Goal: Register for event/course

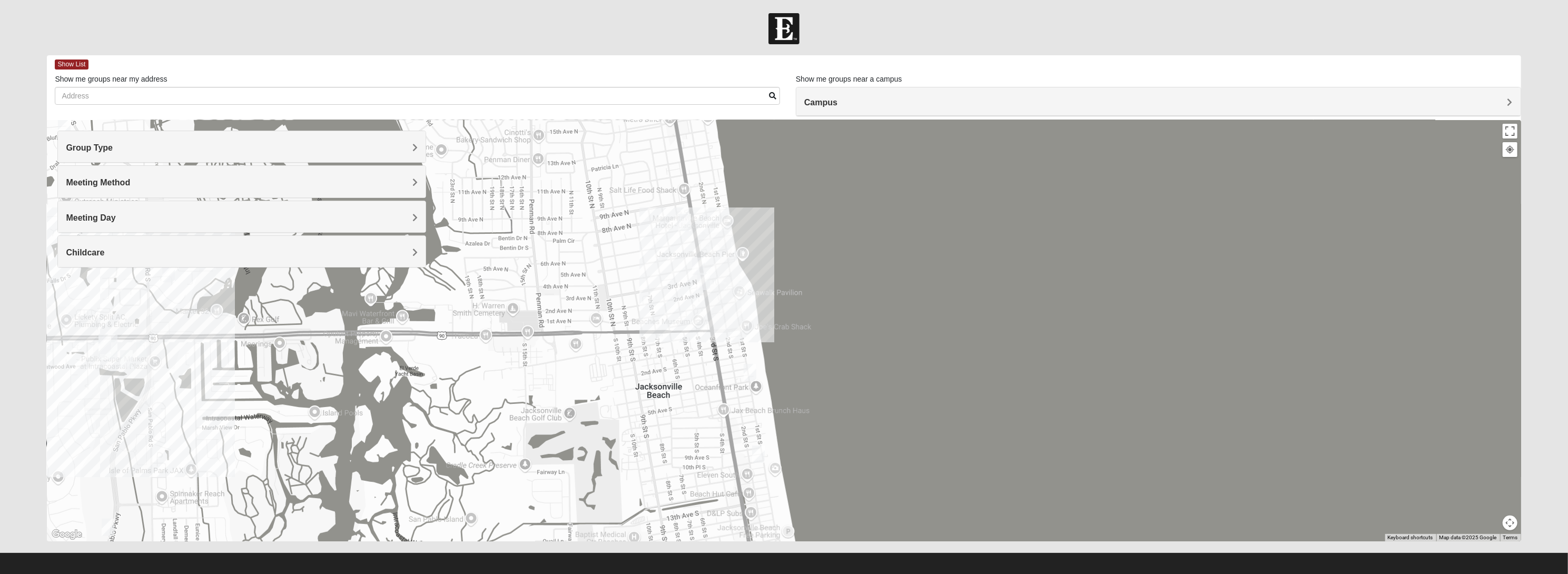
drag, startPoint x: 811, startPoint y: 316, endPoint x: 898, endPoint y: 315, distance: 87.0
click at [898, 315] on div at bounding box center [783, 331] width 1474 height 421
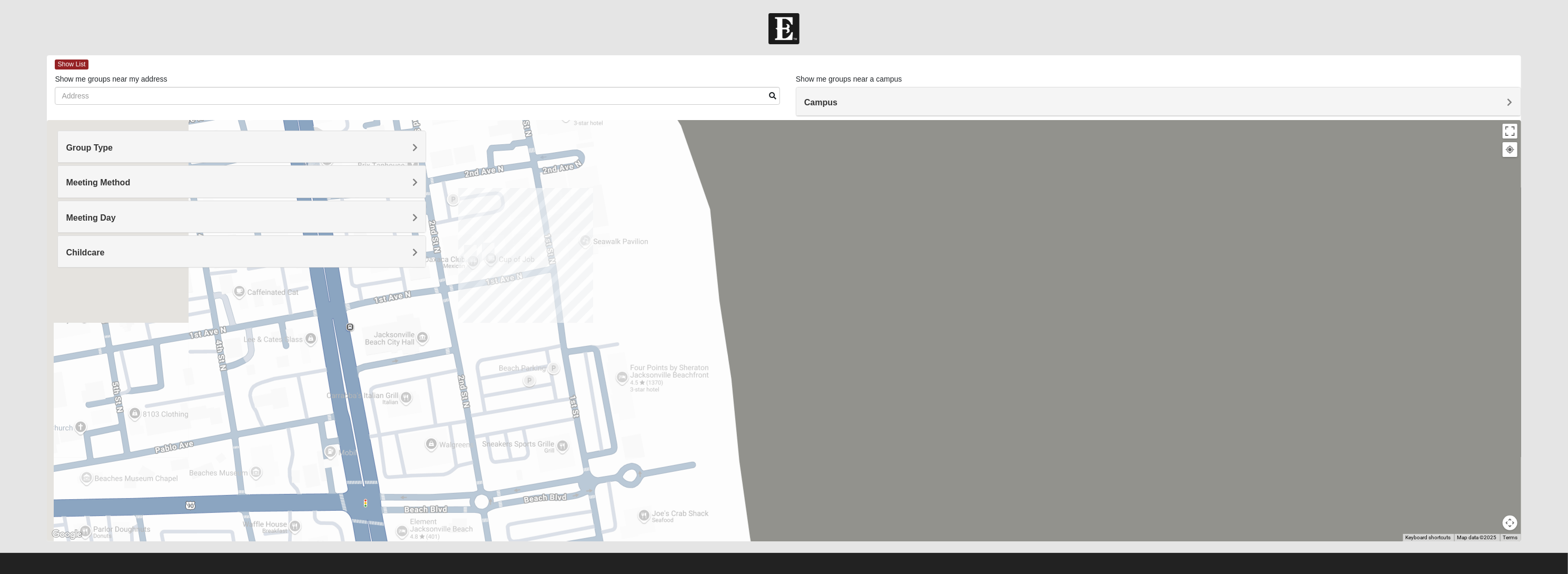
drag, startPoint x: 542, startPoint y: 316, endPoint x: 1000, endPoint y: 351, distance: 459.3
click at [1002, 351] on div at bounding box center [783, 331] width 1474 height 421
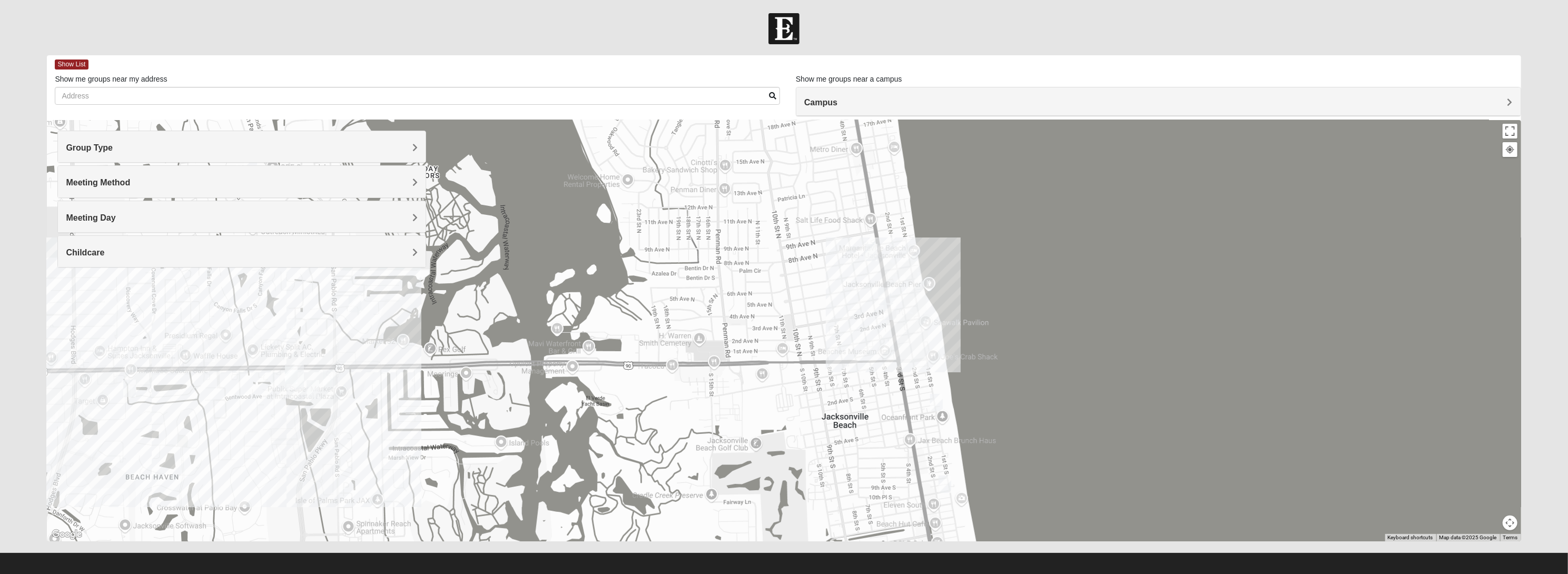
click at [175, 143] on h4 "Group Type" at bounding box center [241, 147] width 351 height 10
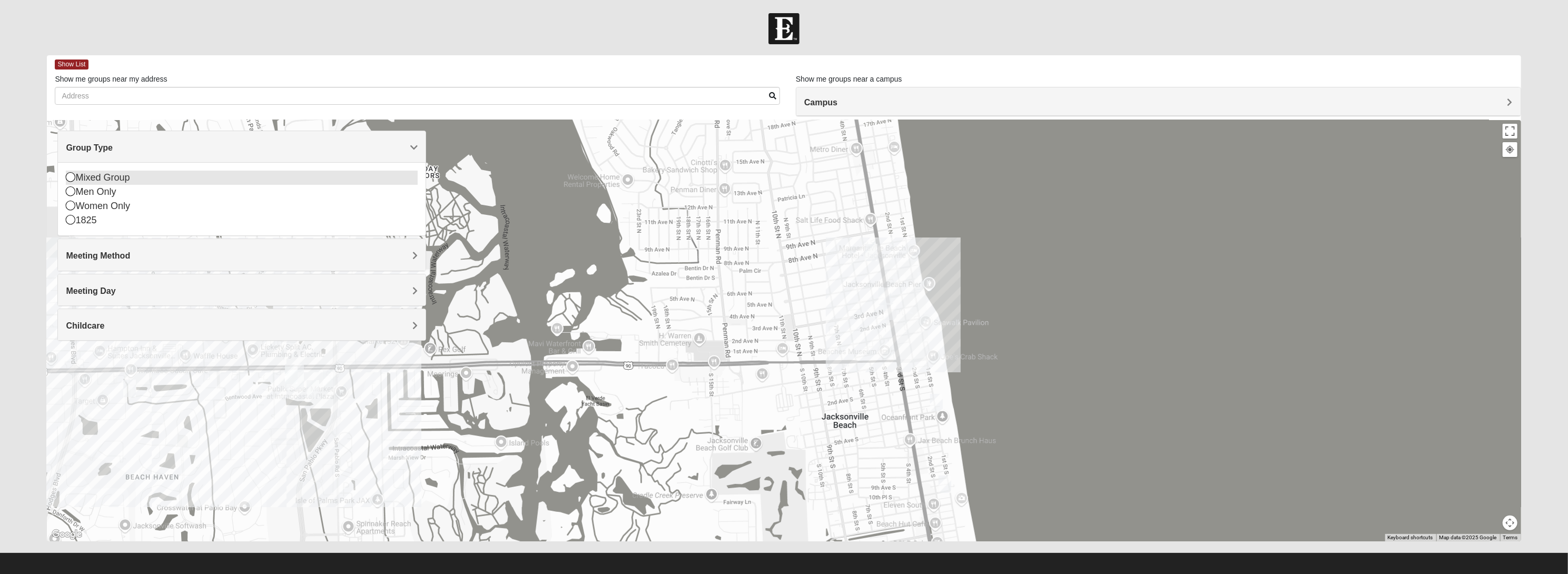
click at [119, 182] on div "Mixed Group" at bounding box center [241, 177] width 351 height 14
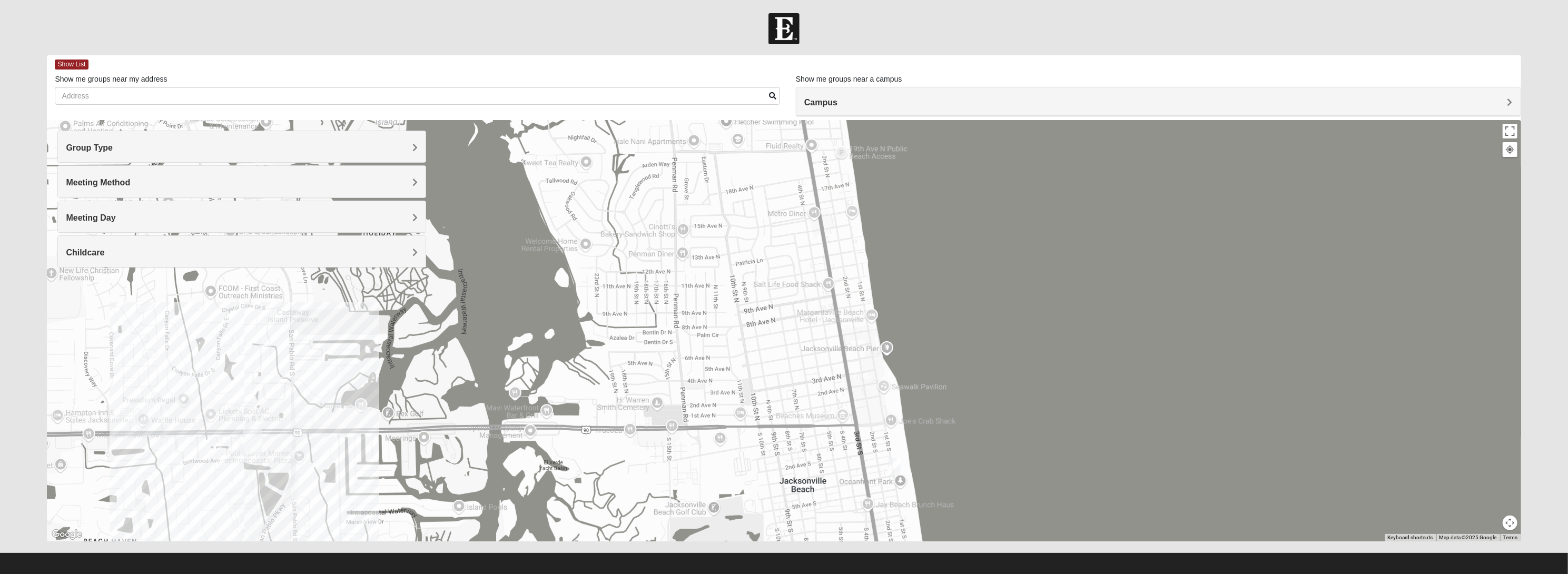
drag, startPoint x: 940, startPoint y: 272, endPoint x: 938, endPoint y: 349, distance: 77.0
click at [938, 349] on div at bounding box center [783, 331] width 1474 height 421
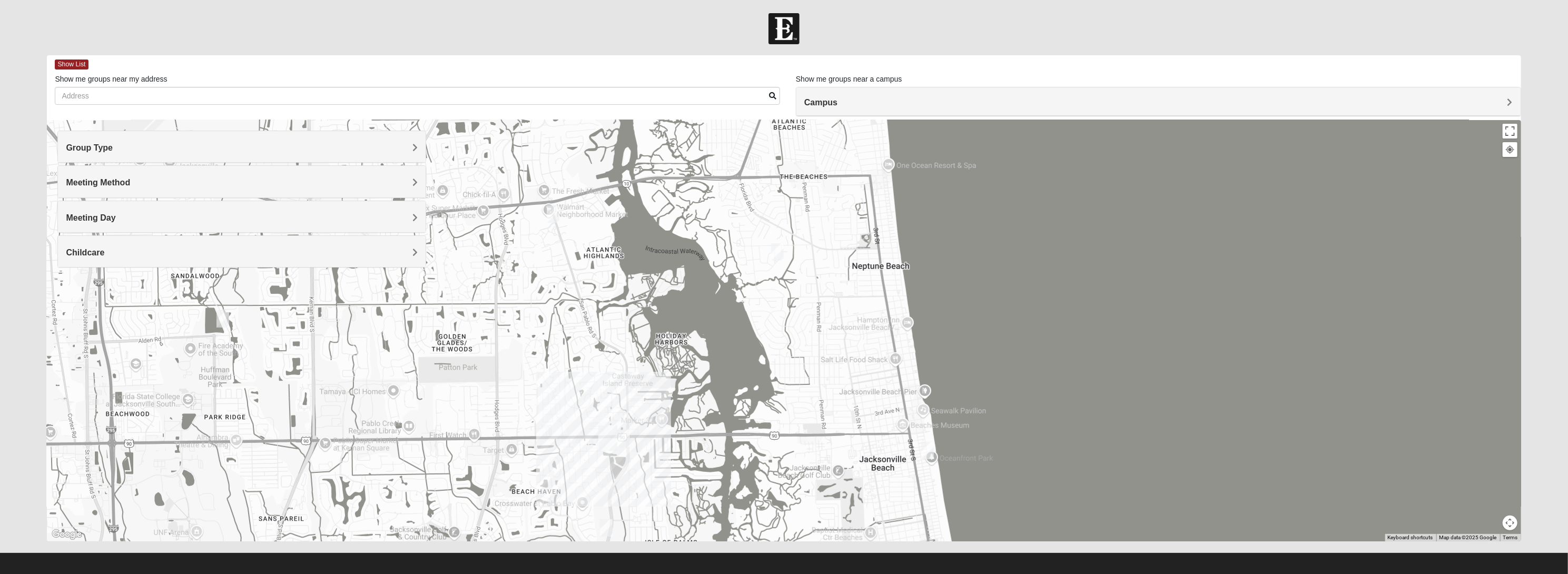
click at [776, 248] on img "Mixed Carter 32266" at bounding box center [777, 251] width 21 height 25
click at [698, 223] on span "Learn More" at bounding box center [711, 228] width 44 height 11
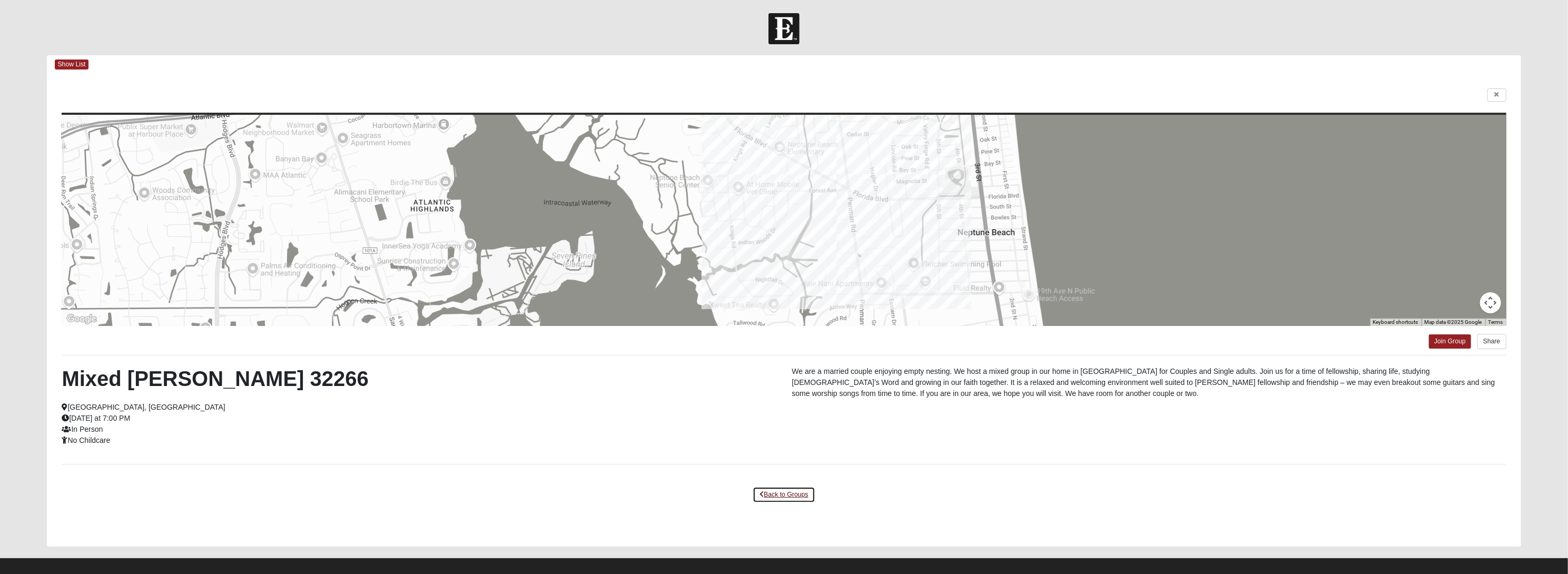
click at [768, 491] on link "Back to Groups" at bounding box center [784, 495] width 62 height 16
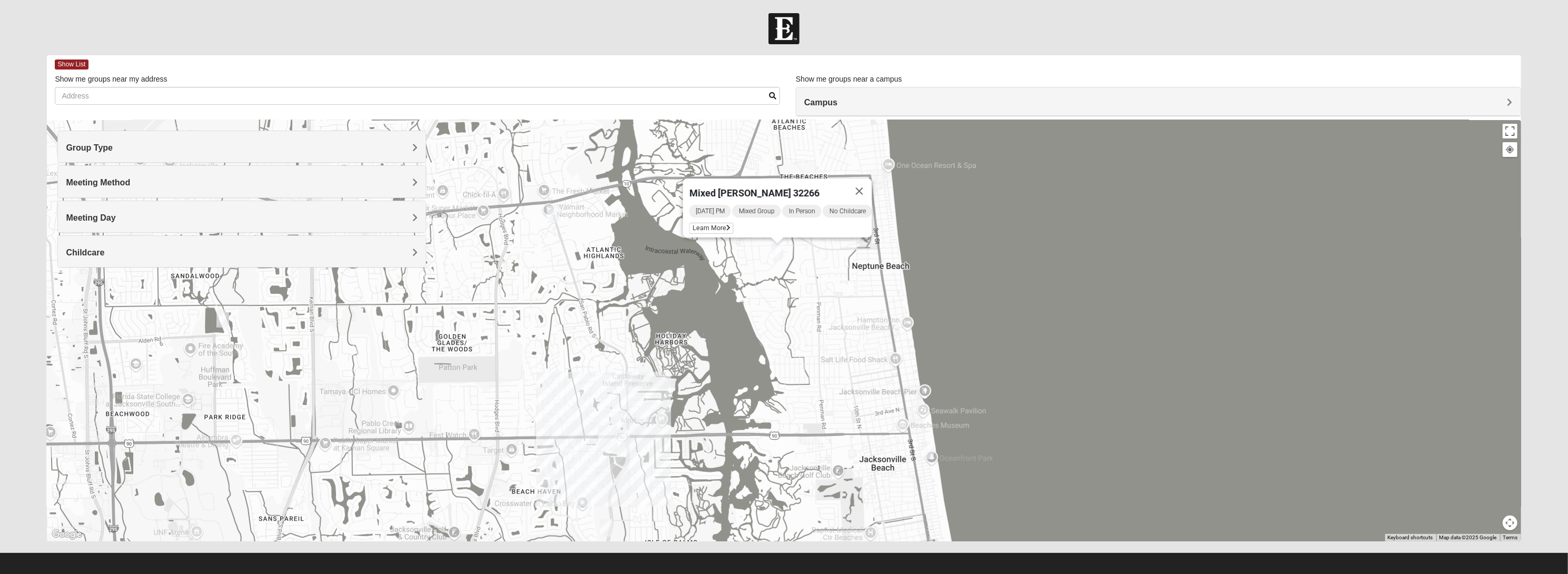
click at [927, 449] on img "Mixed Watkins 32250" at bounding box center [927, 450] width 21 height 25
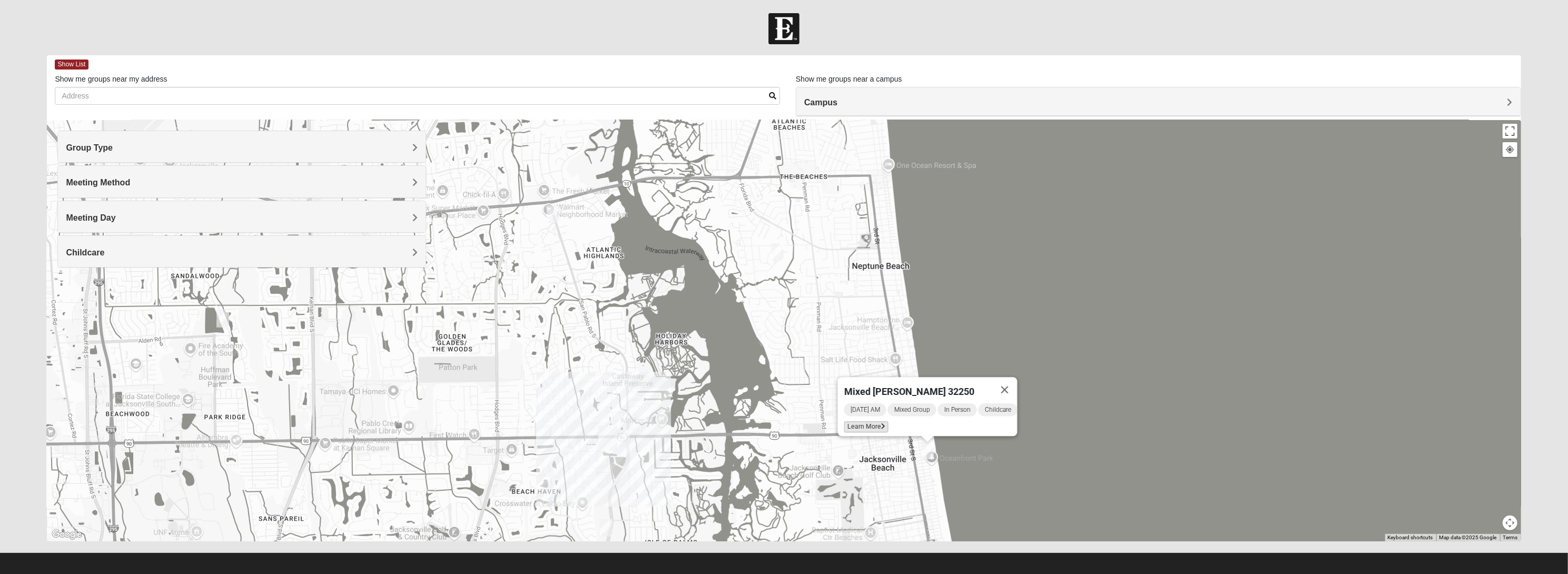
click at [857, 421] on span "Learn More" at bounding box center [866, 426] width 44 height 11
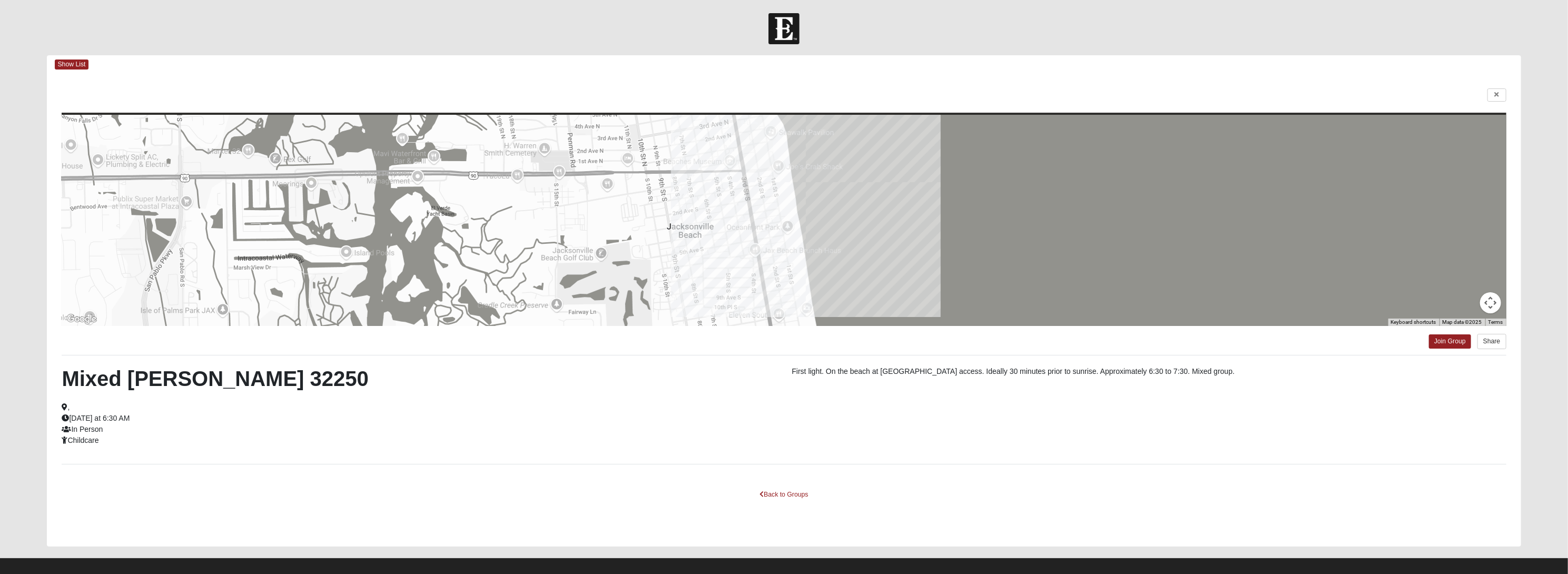
click at [685, 443] on div "Mixed Watkins 32250 , Wednesday at 6:30 AM In Person Childcare" at bounding box center [419, 406] width 730 height 80
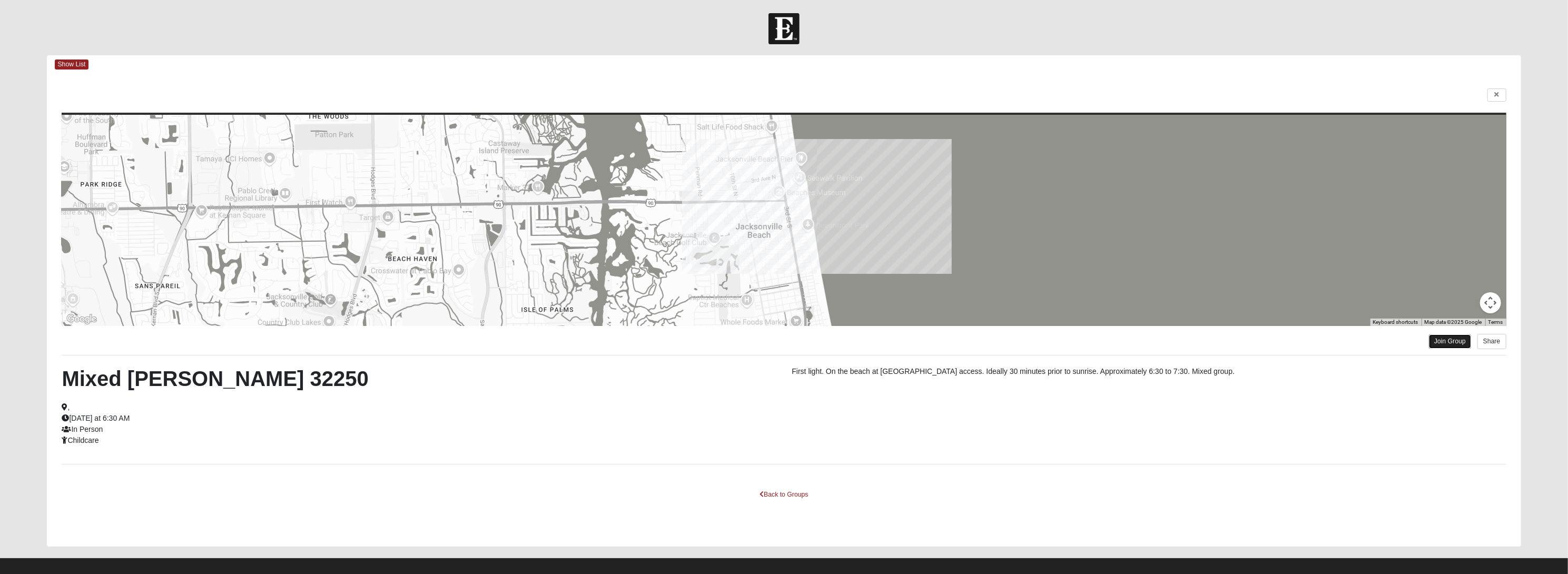
click at [1448, 341] on link "Join Group" at bounding box center [1449, 341] width 42 height 14
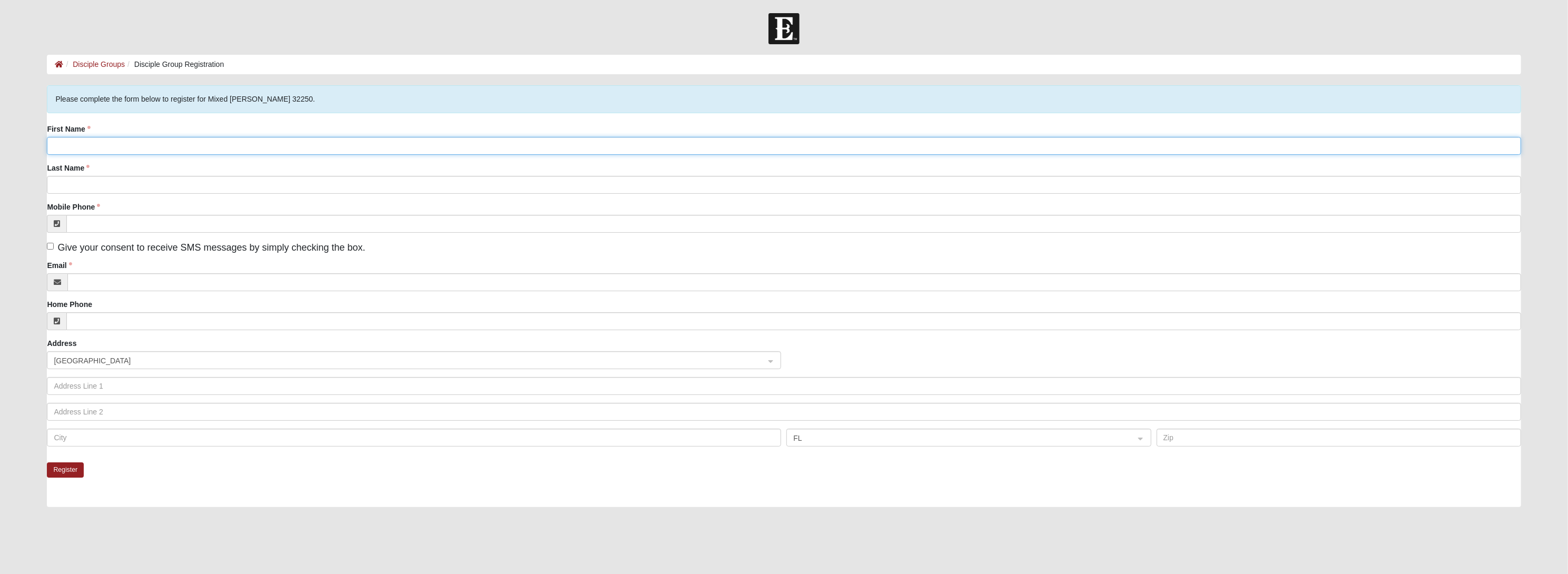
click at [425, 148] on input "First Name" at bounding box center [783, 146] width 1474 height 18
type input "[PERSON_NAME]"
type input "[STREET_ADDRESS]"
type input "[GEOGRAPHIC_DATA]"
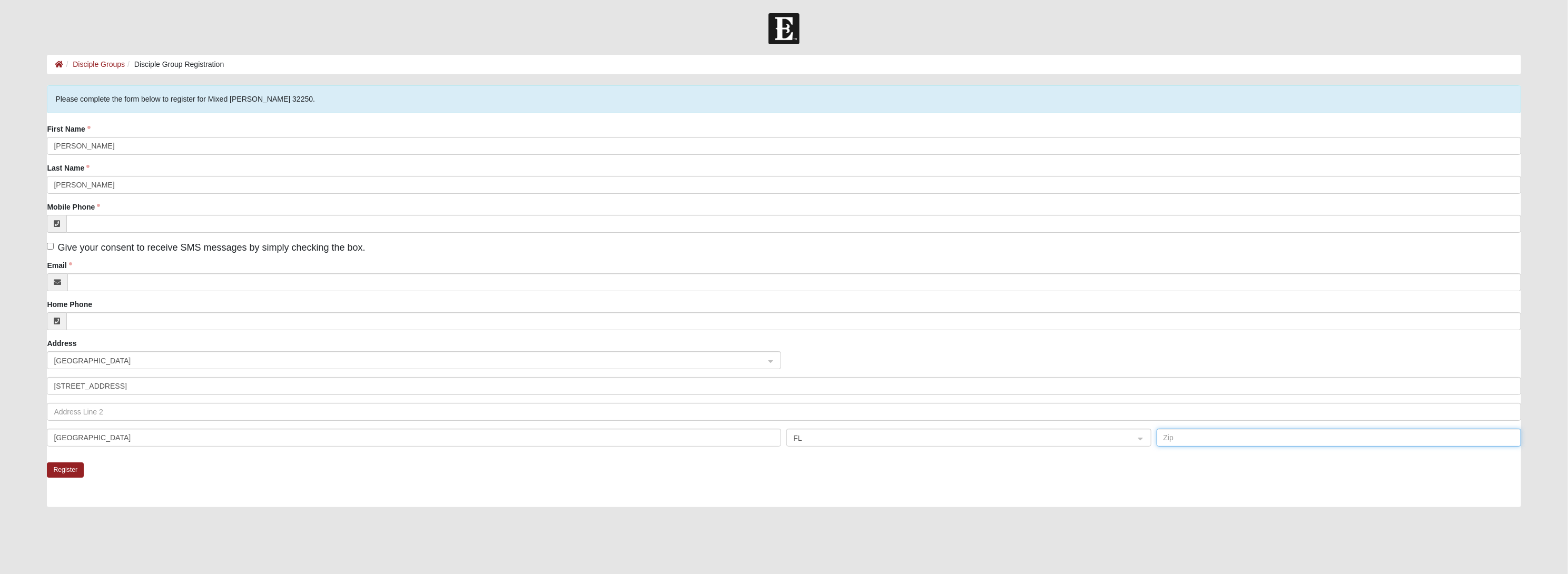
type input "32250"
click at [110, 288] on input "Email" at bounding box center [793, 282] width 1452 height 18
type input "[EMAIL_ADDRESS][DOMAIN_NAME]"
type input "[PHONE_NUMBER]"
click at [131, 320] on input "Home Phone" at bounding box center [793, 321] width 1454 height 18
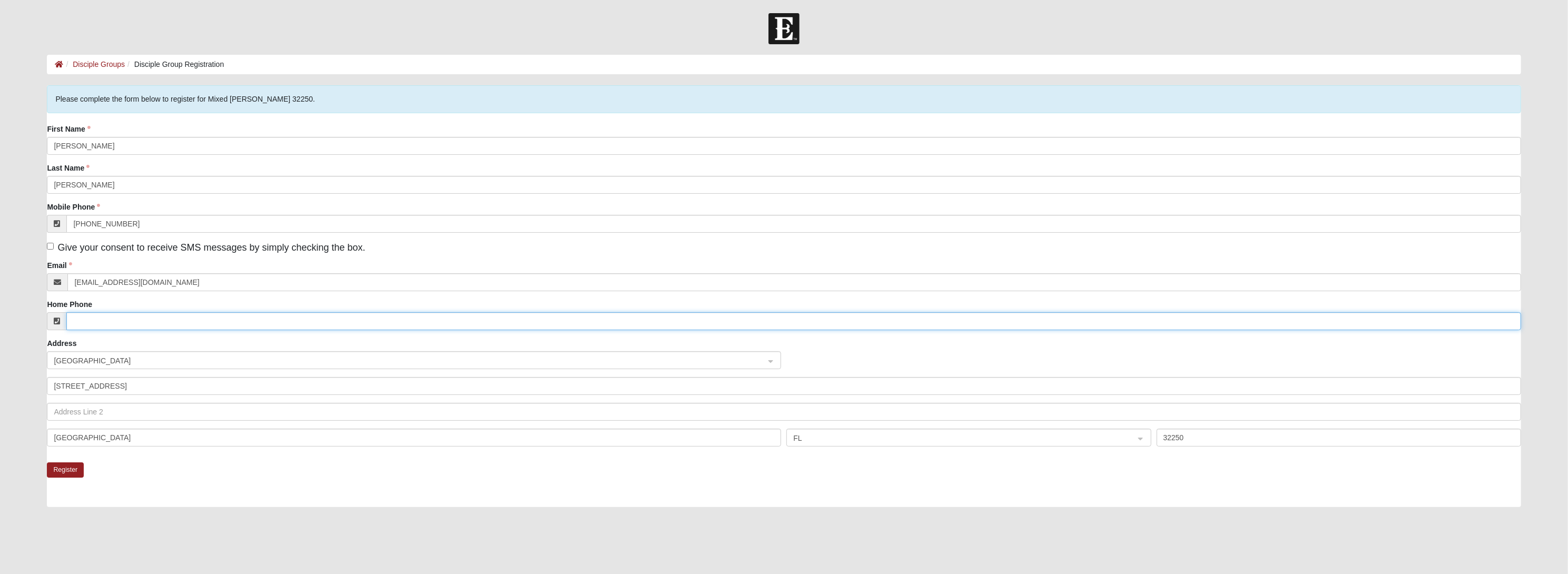
type input "[PHONE_NUMBER]"
click at [49, 250] on label "Give your consent to receive SMS messages by simply checking the box." at bounding box center [206, 247] width 318 height 14
click at [49, 250] on input "Give your consent to receive SMS messages by simply checking the box." at bounding box center [50, 246] width 7 height 7
checkbox input "true"
click at [64, 473] on button "Register" at bounding box center [65, 469] width 37 height 16
